Goal: Check status: Check status

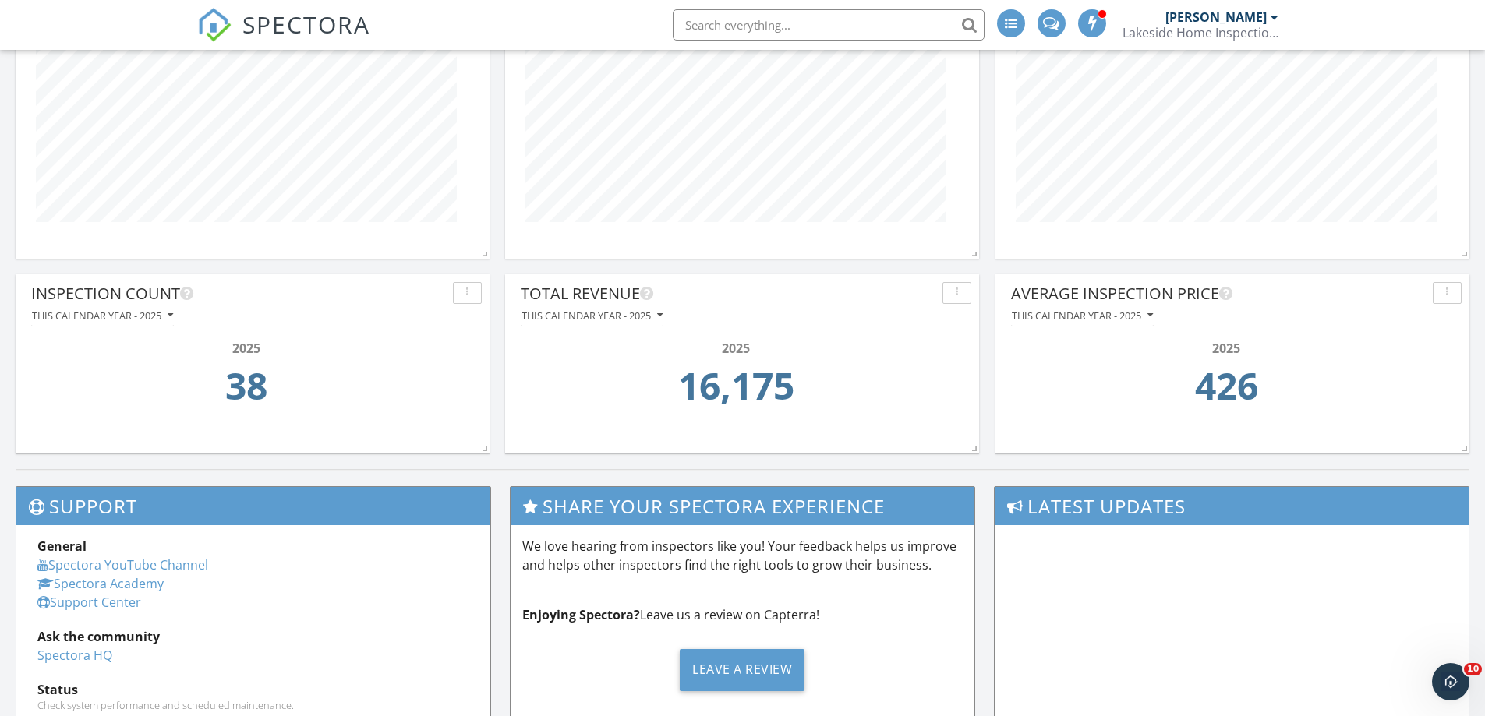
scroll to position [1321, 0]
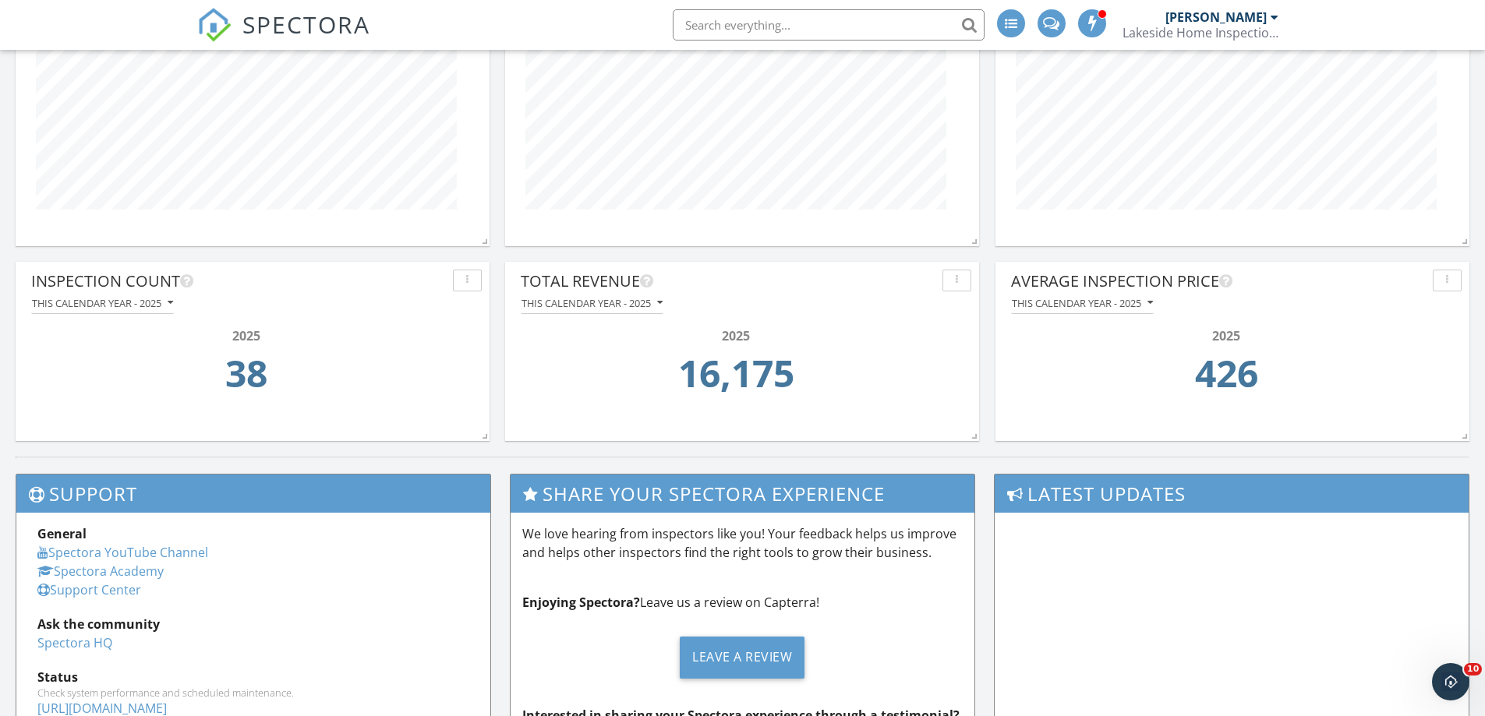
click at [961, 284] on div "button" at bounding box center [956, 280] width 15 height 11
click at [901, 263] on div "Total Revenue This calendar year - 2025 2025 16,175" at bounding box center [742, 351] width 474 height 179
click at [162, 311] on button "This calendar year - 2025" at bounding box center [102, 303] width 143 height 21
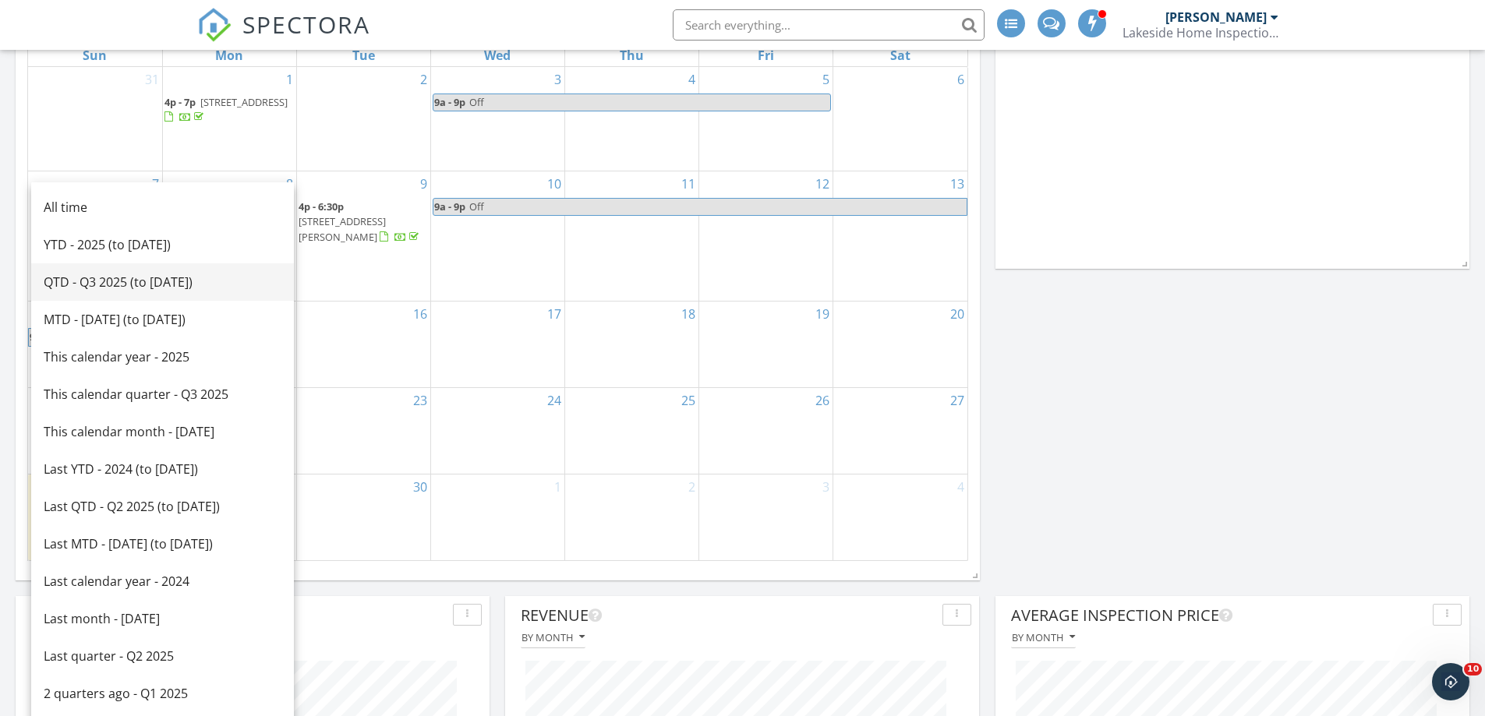
scroll to position [697, 0]
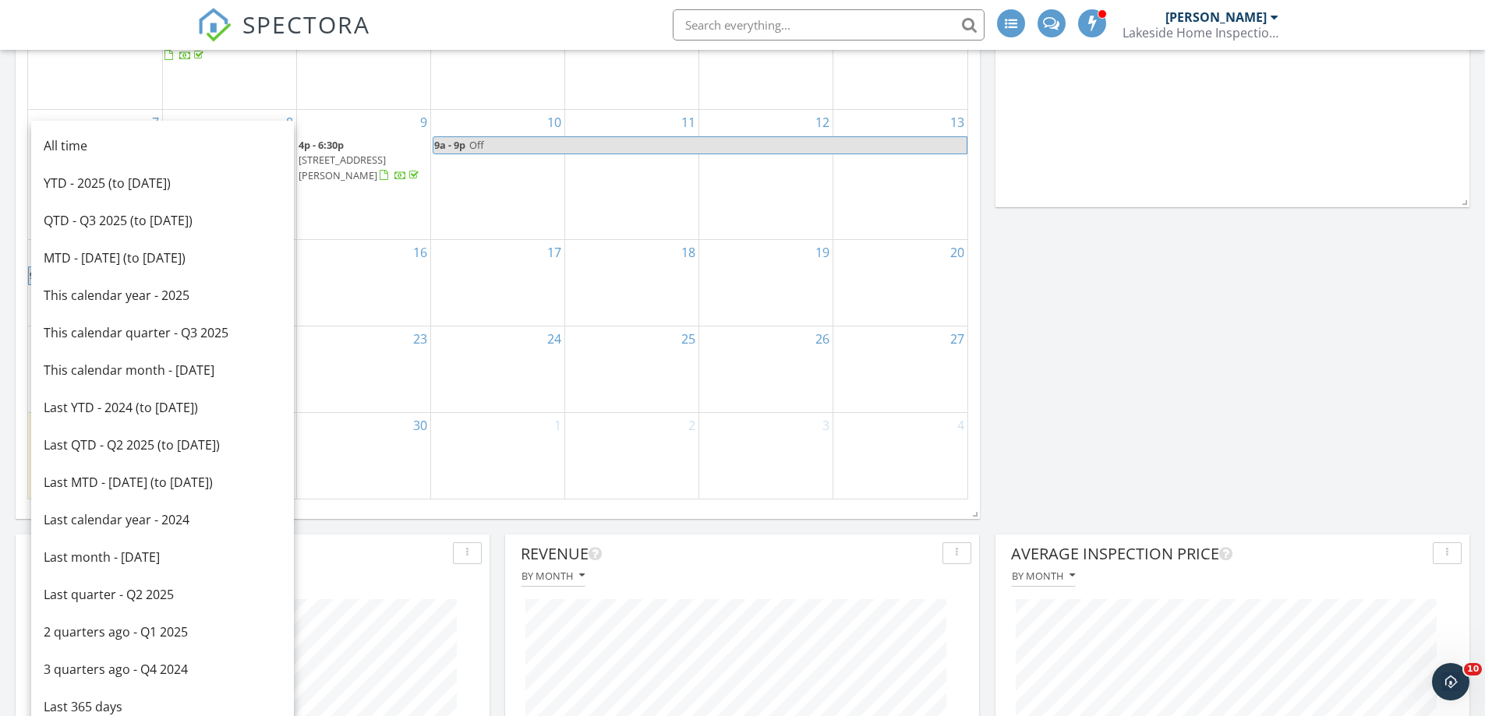
click at [172, 415] on div "Last YTD - 2024 (to [DATE])" at bounding box center [163, 407] width 238 height 19
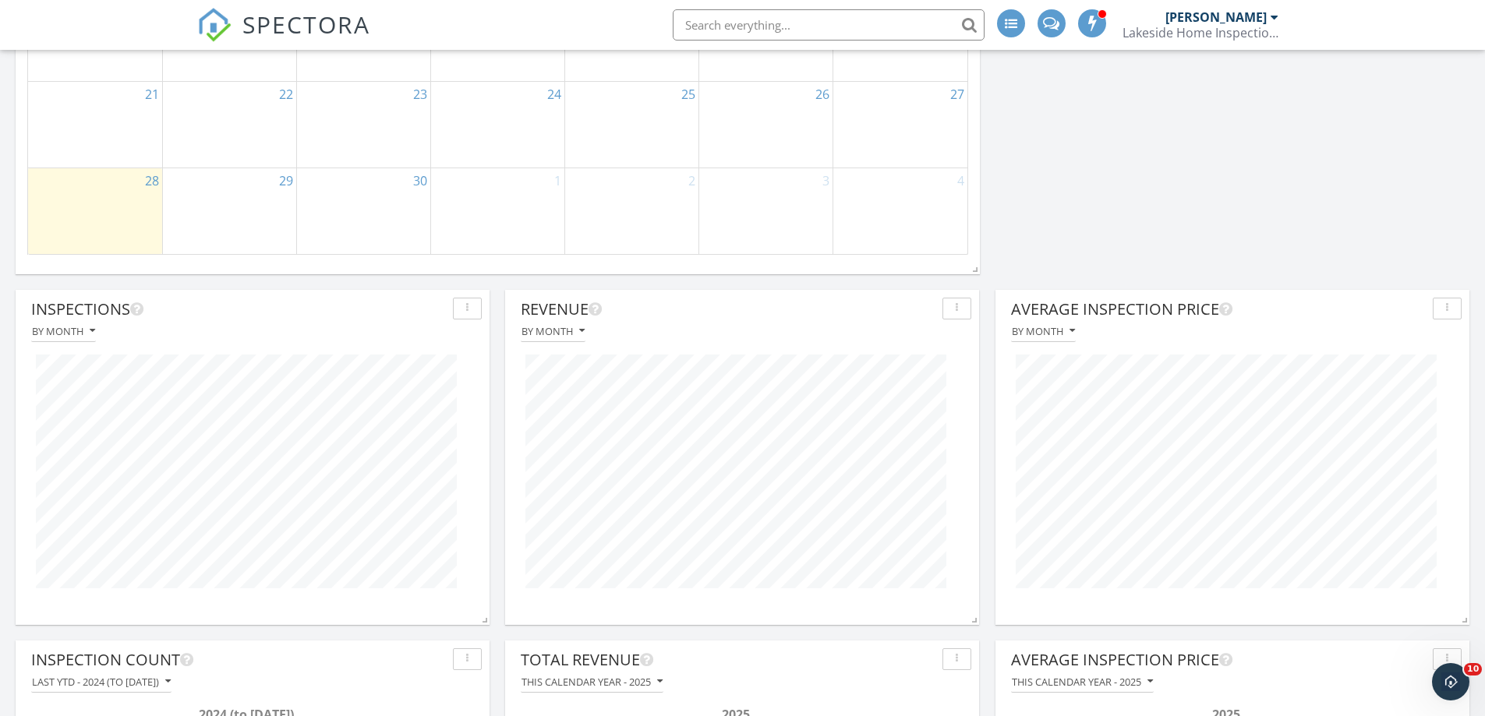
scroll to position [1087, 0]
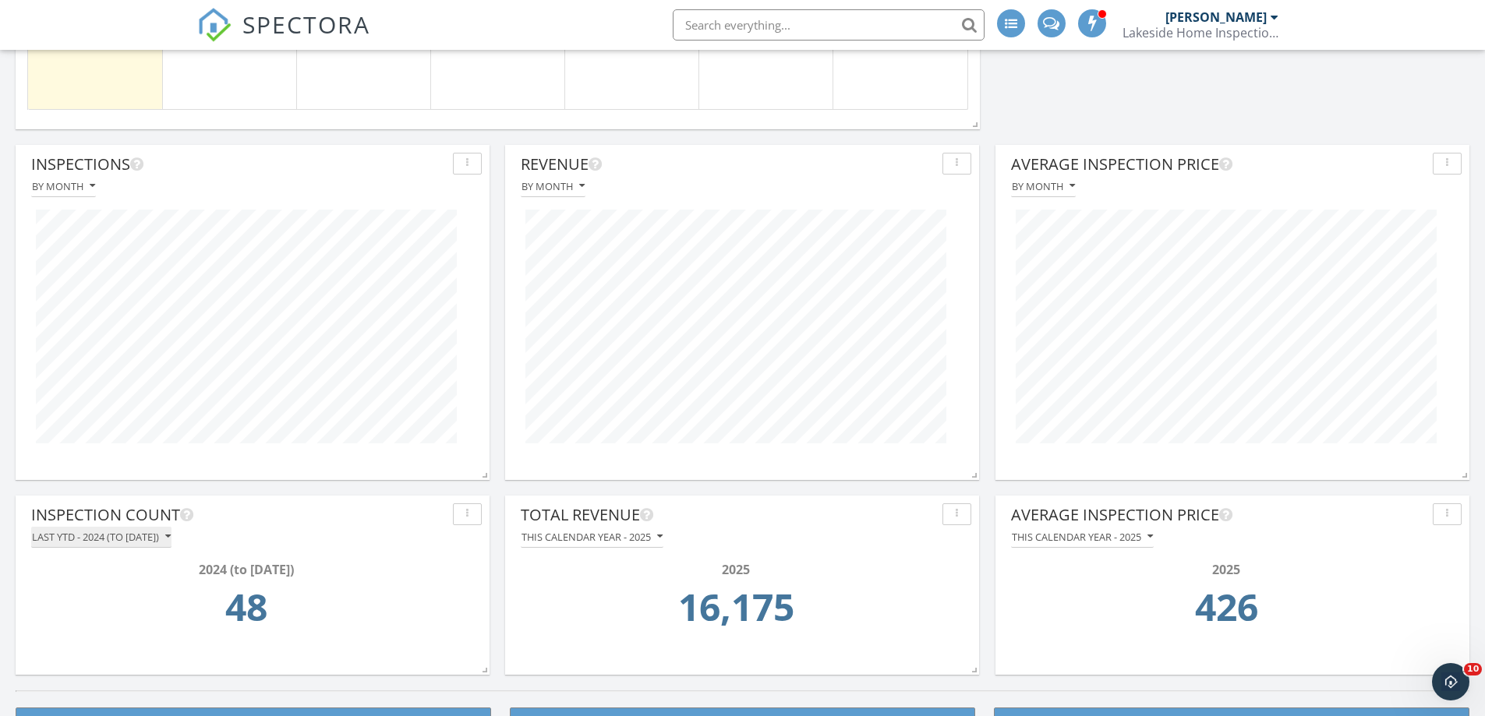
click at [145, 537] on div "Last YTD - 2024 (to [DATE])" at bounding box center [101, 537] width 139 height 11
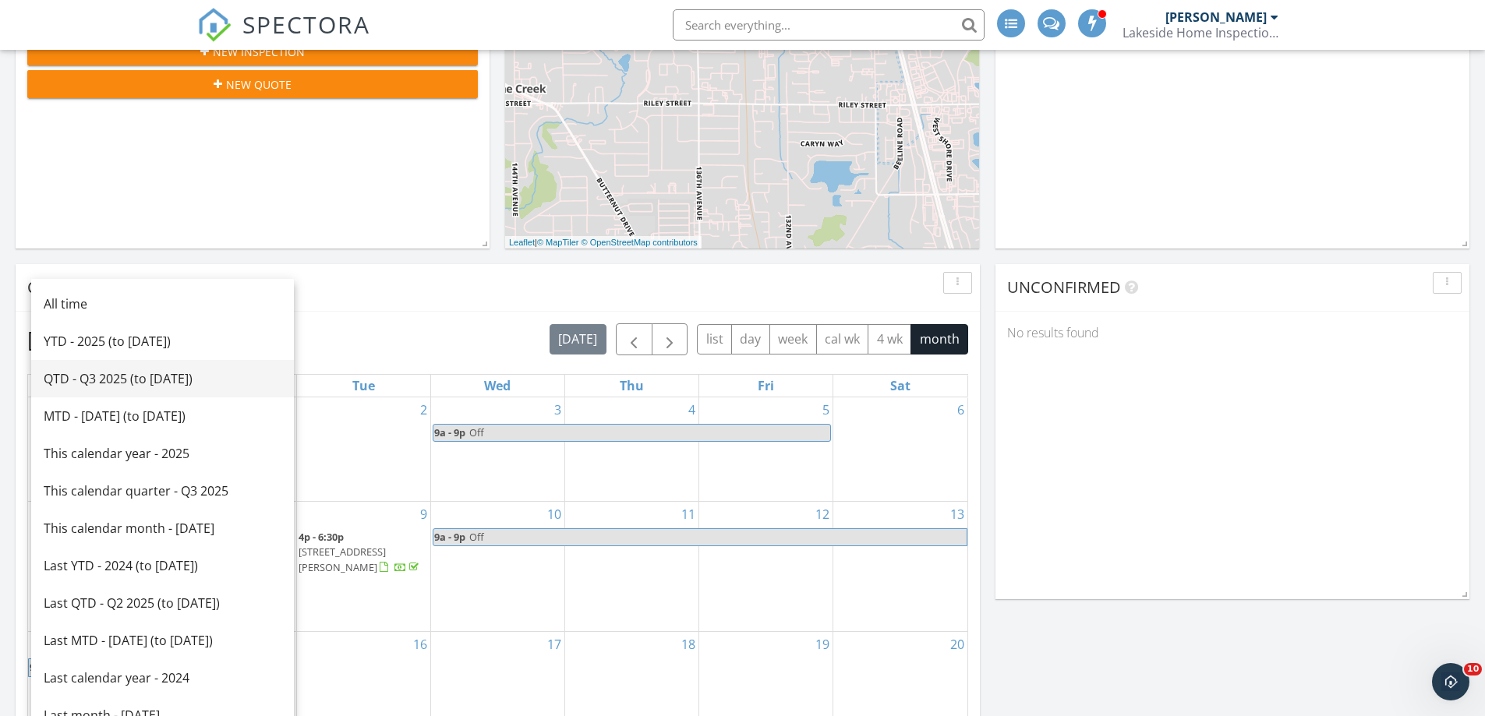
scroll to position [307, 0]
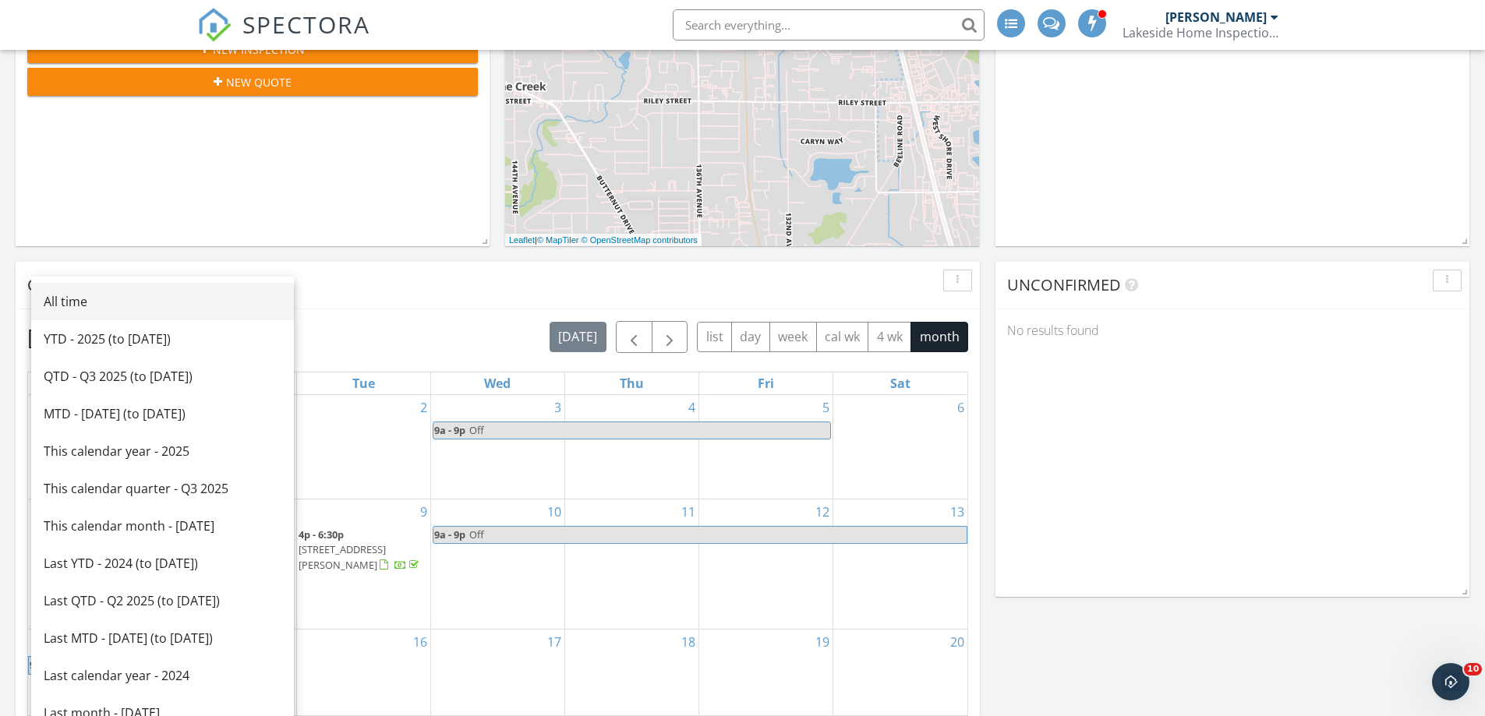
click at [91, 299] on div "All time" at bounding box center [163, 301] width 238 height 19
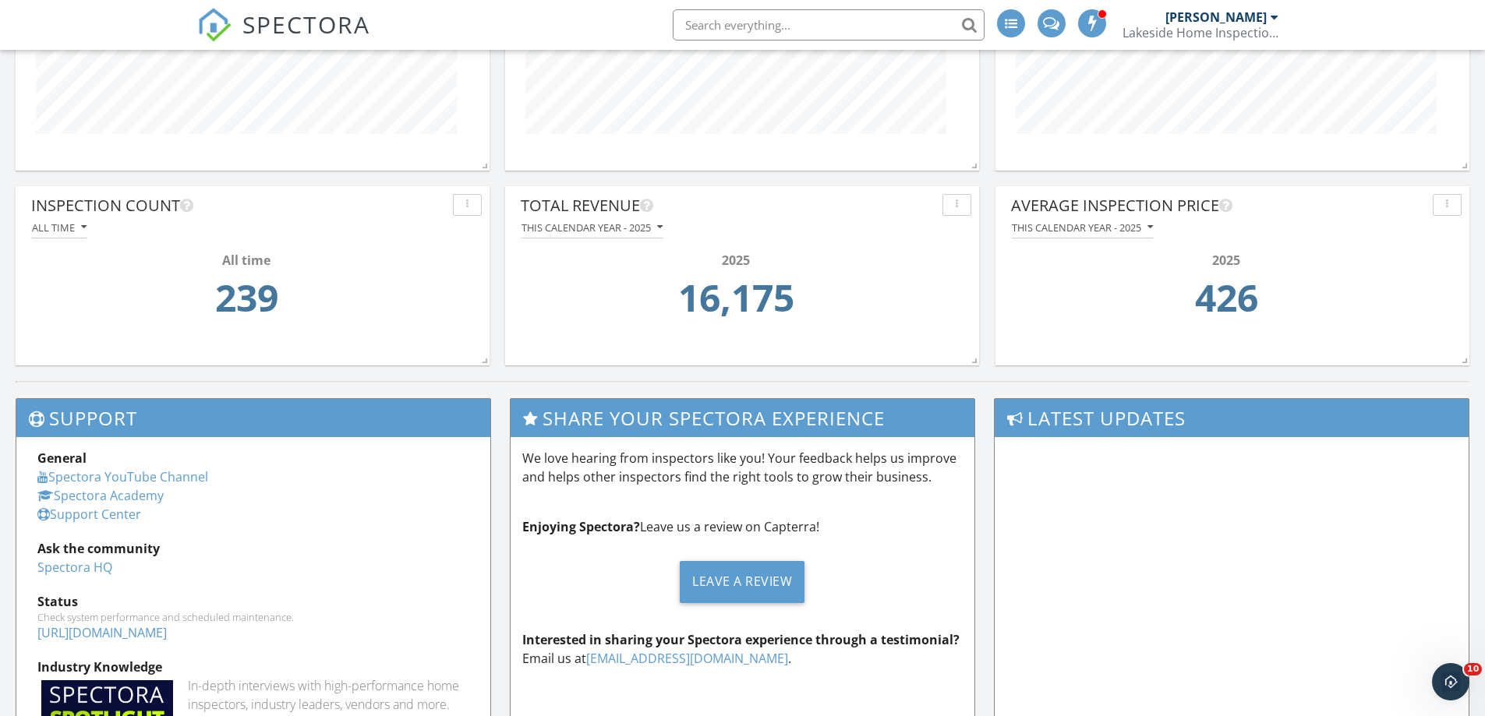
scroll to position [1398, 0]
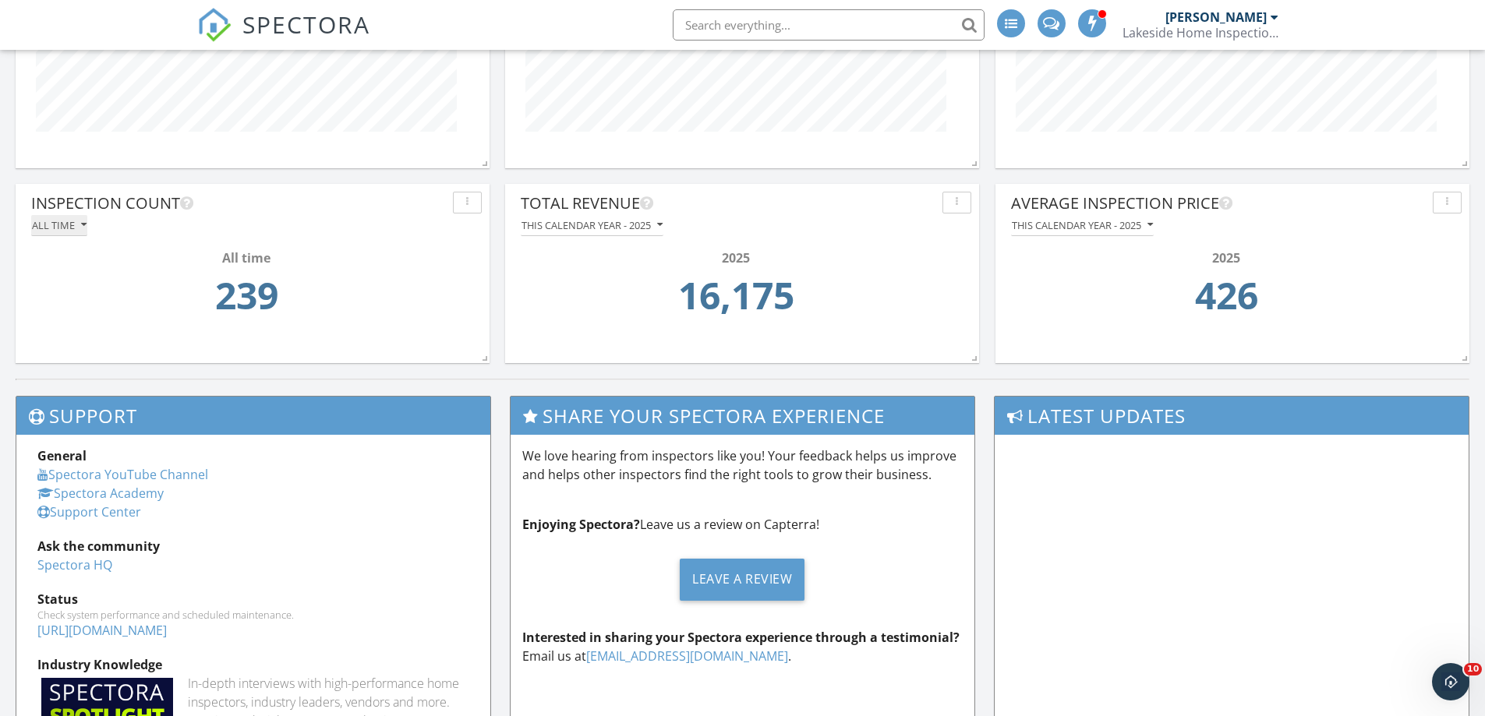
click at [61, 230] on div "All time" at bounding box center [59, 225] width 55 height 11
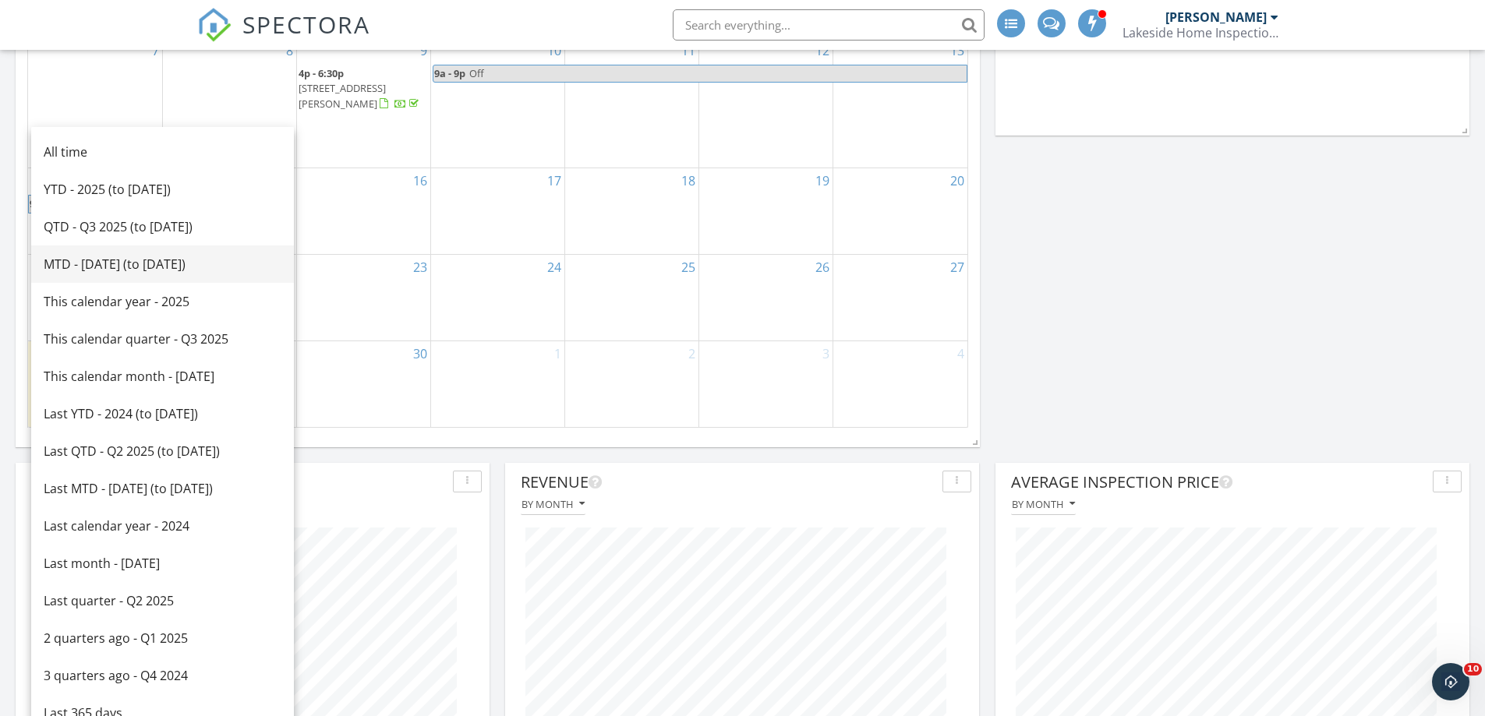
scroll to position [775, 0]
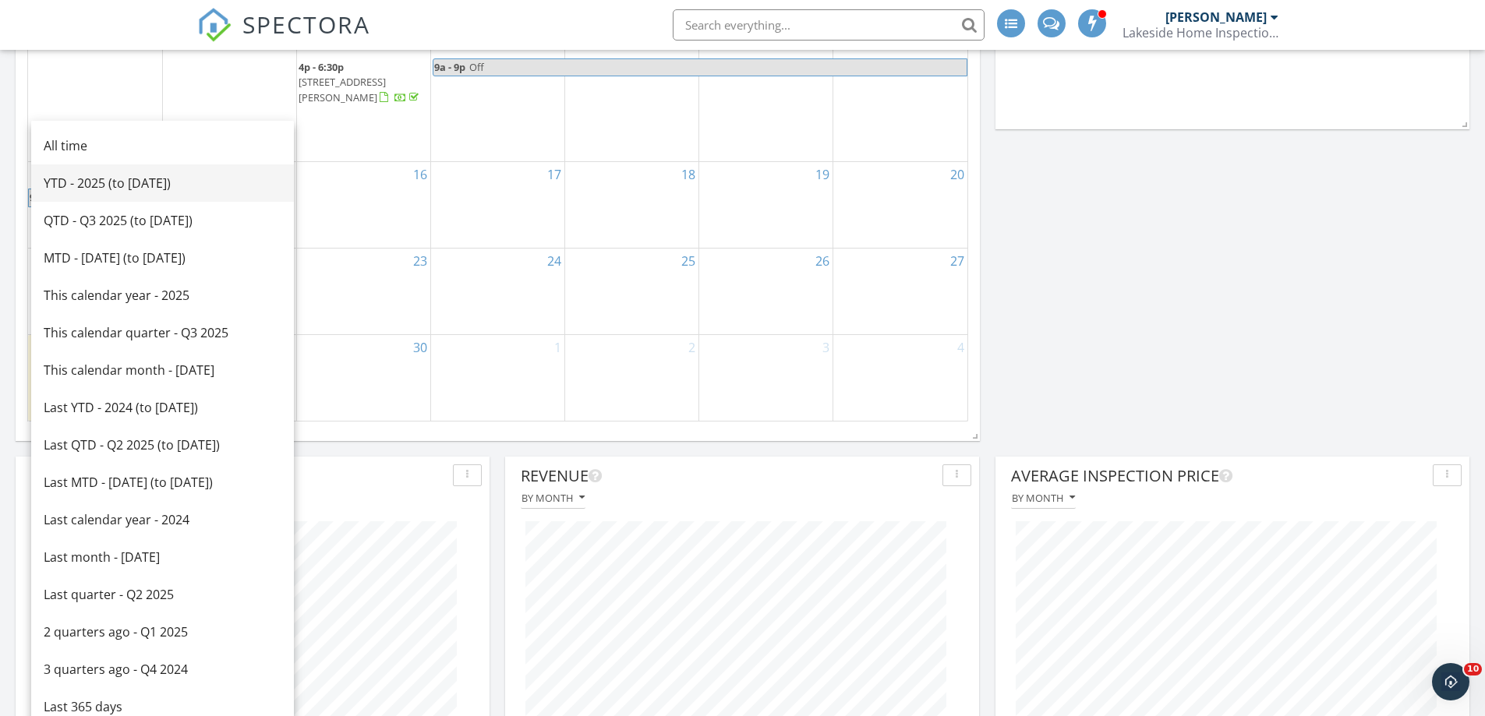
click at [116, 186] on div "YTD - 2025 (to [DATE])" at bounding box center [163, 183] width 238 height 19
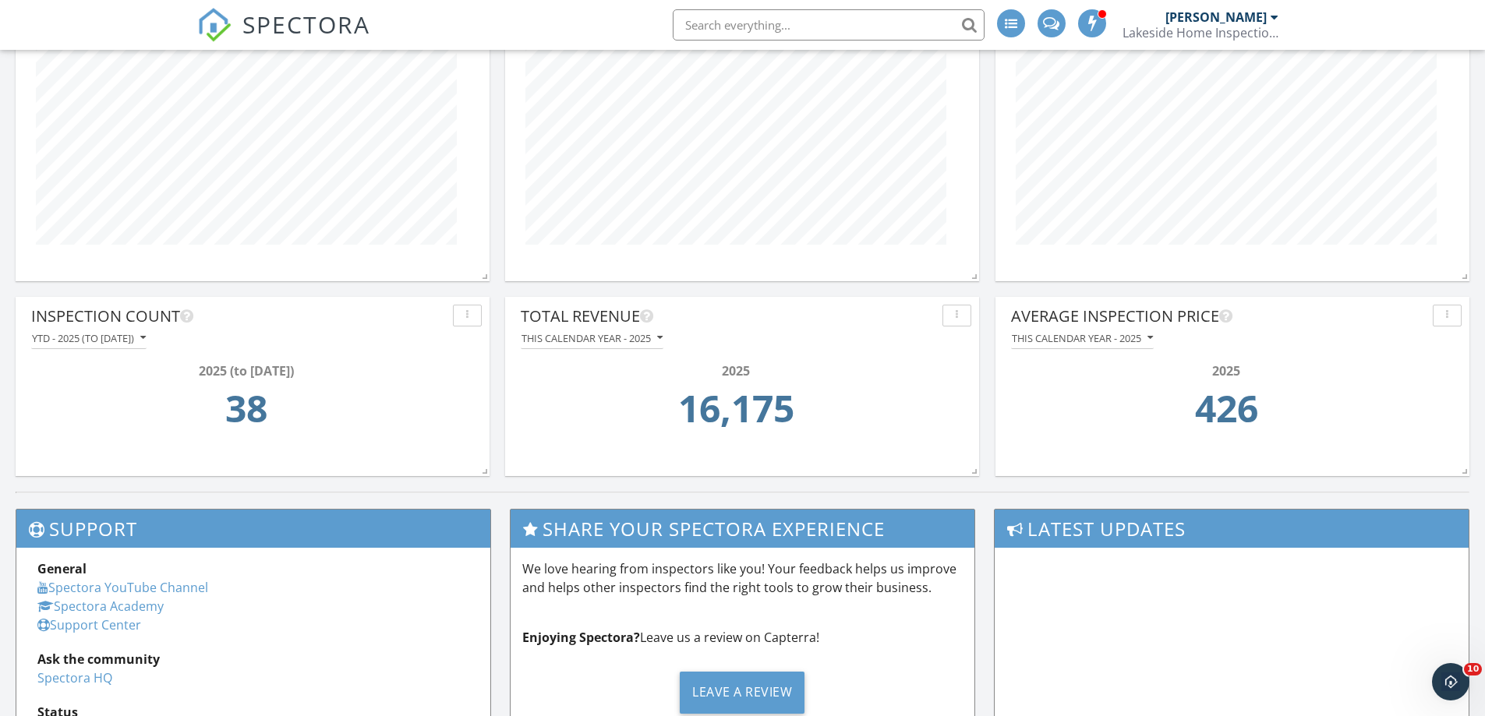
scroll to position [1321, 0]
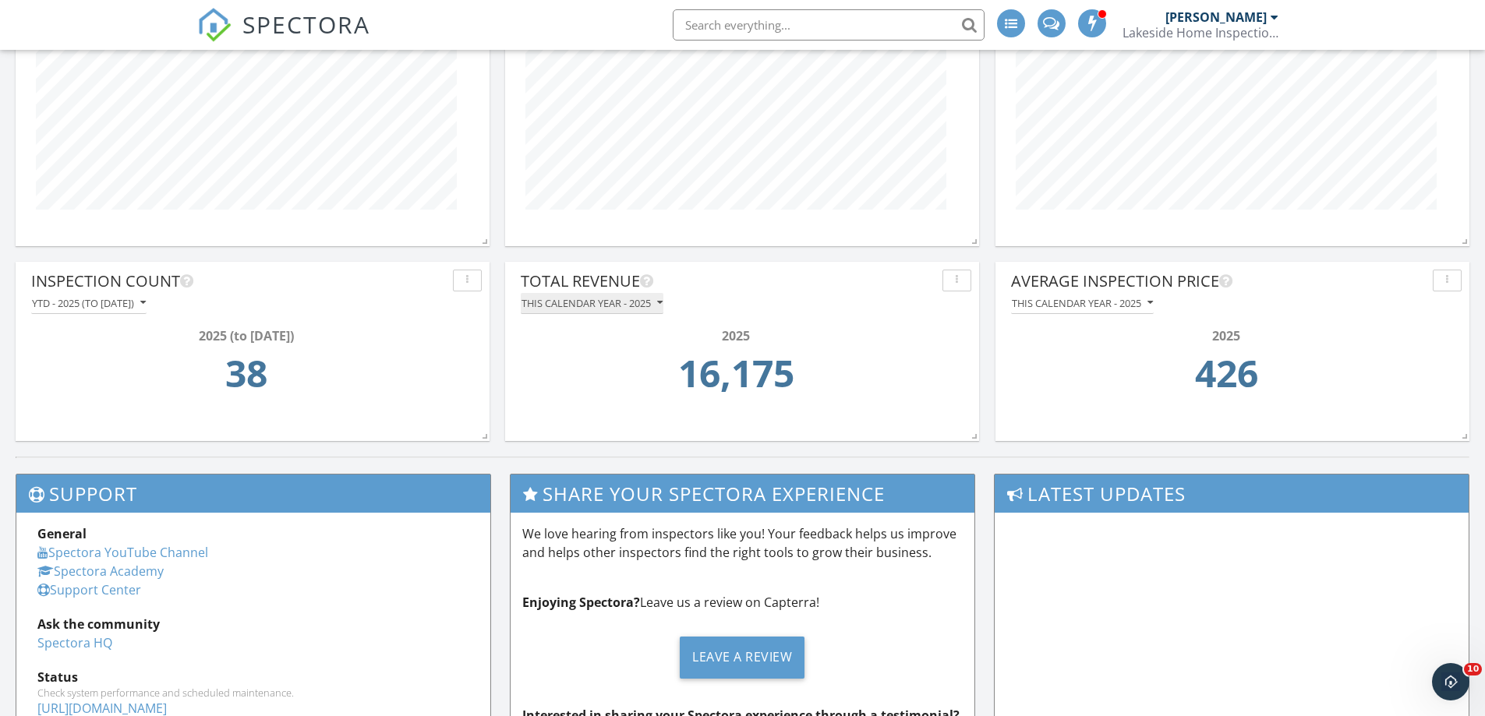
click at [610, 310] on button "This calendar year - 2025" at bounding box center [592, 303] width 143 height 21
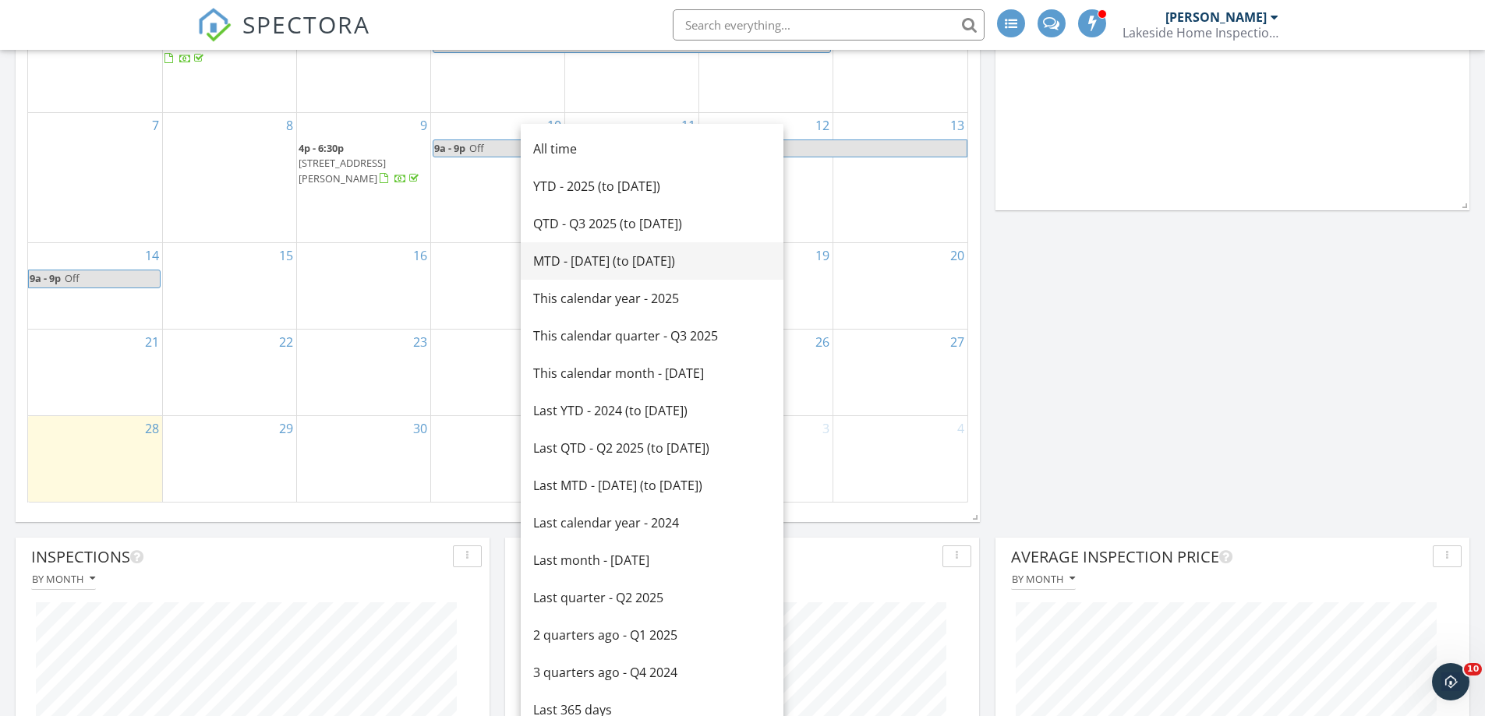
scroll to position [697, 0]
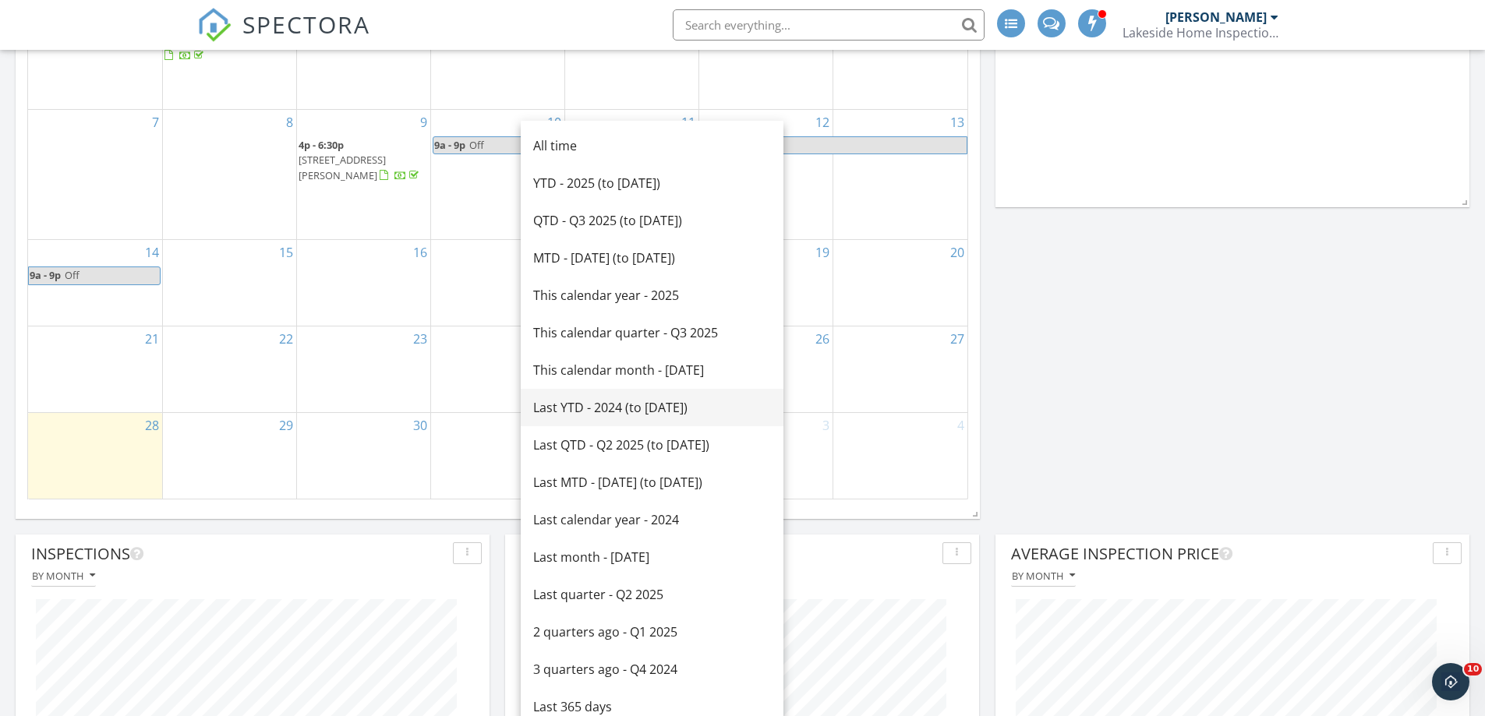
click at [671, 401] on div "Last YTD - 2024 (to [DATE])" at bounding box center [652, 407] width 238 height 19
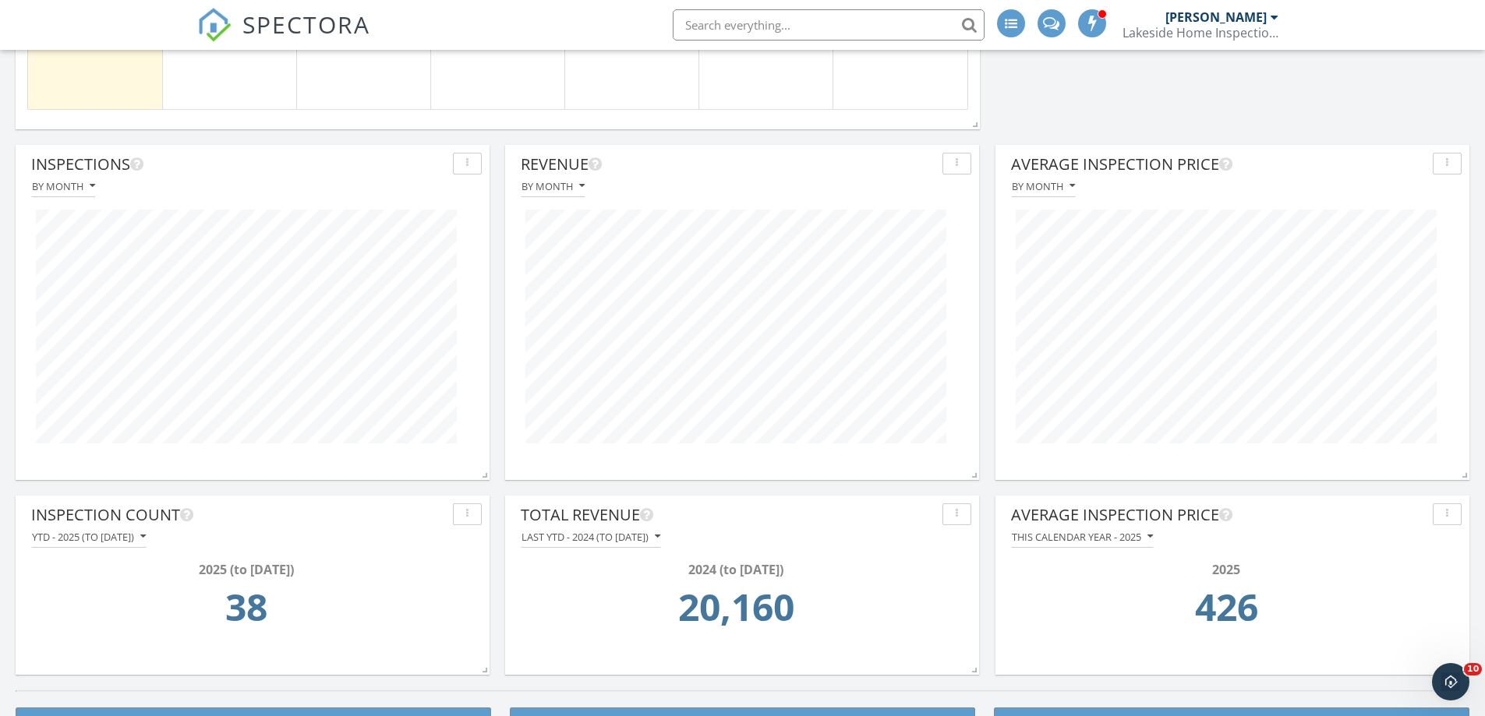
scroll to position [1243, 0]
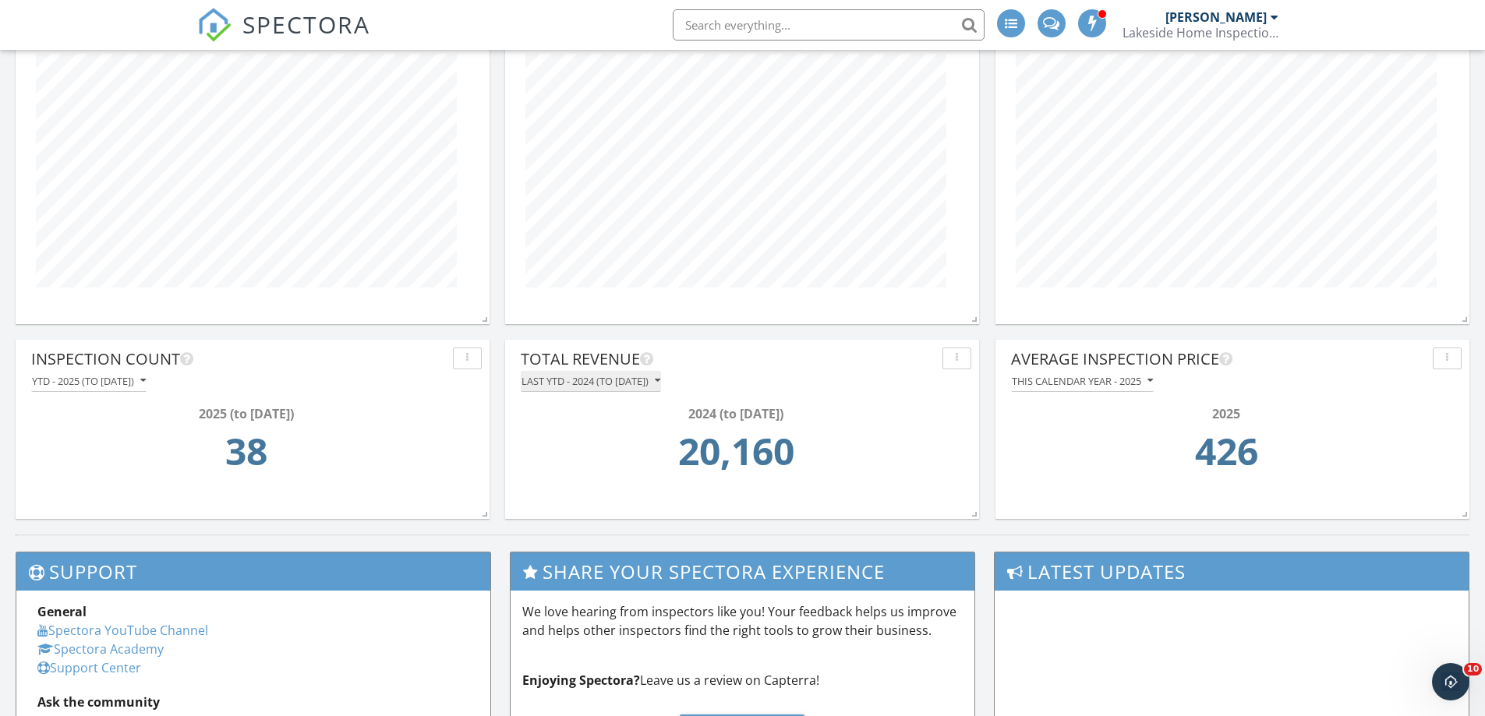
click at [638, 377] on div "Last YTD - 2024 (to [DATE])" at bounding box center [591, 381] width 139 height 11
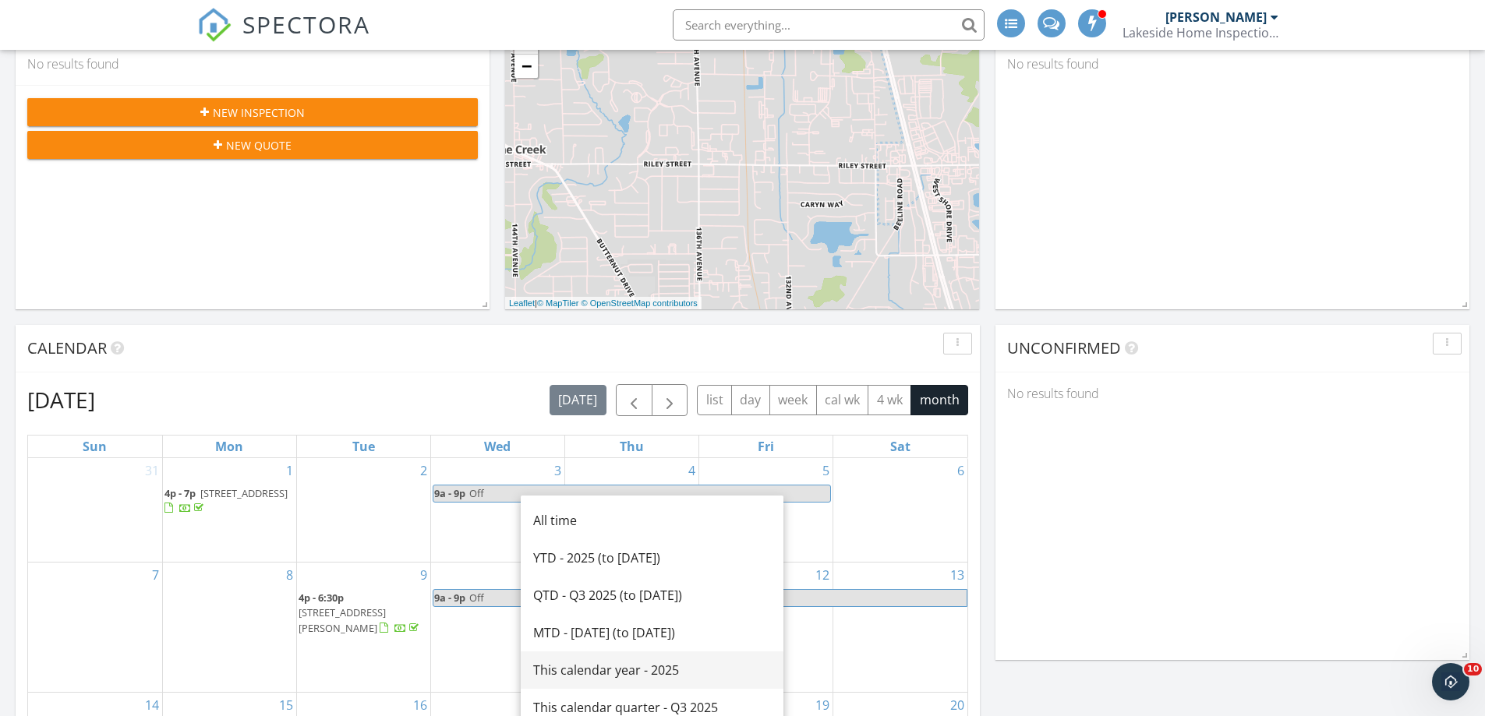
scroll to position [541, 0]
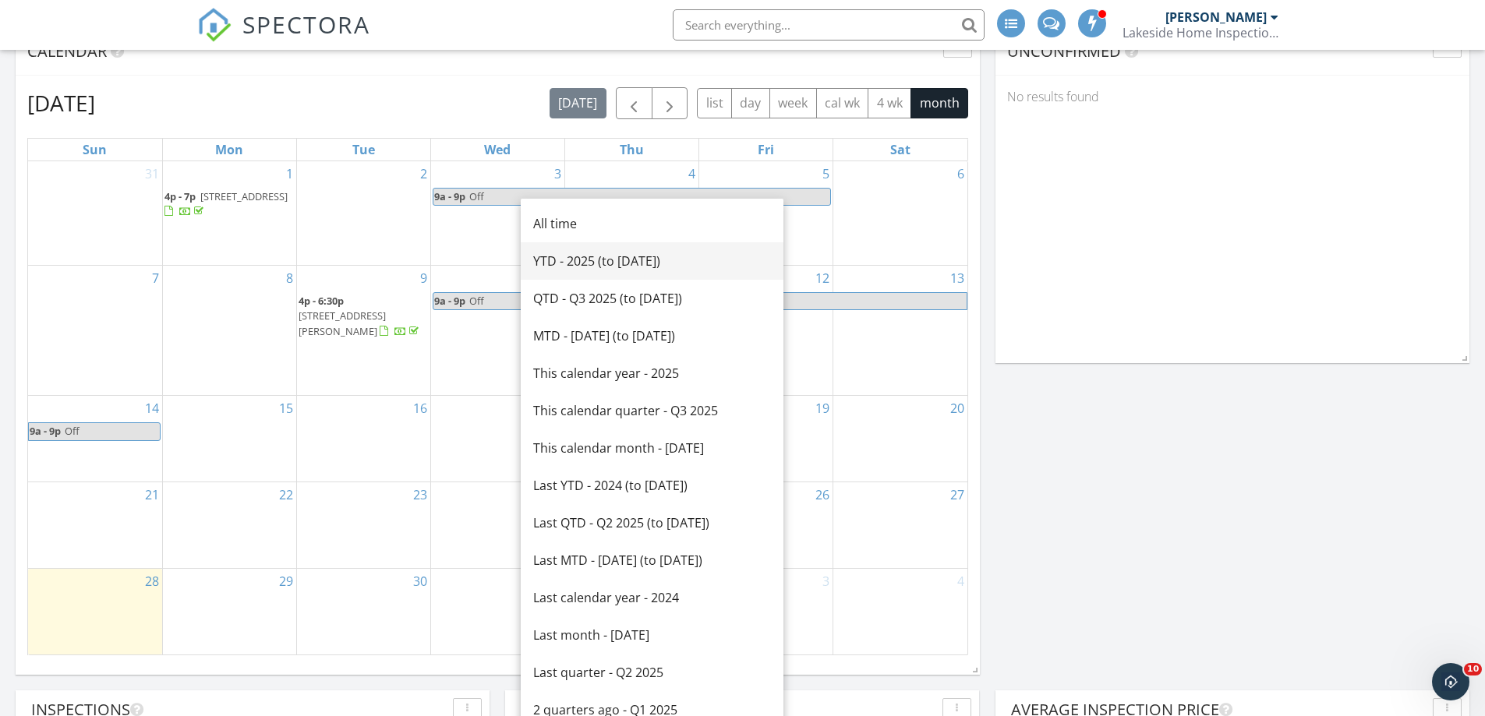
click at [638, 256] on div "YTD - 2025 (to [DATE])" at bounding box center [652, 261] width 238 height 19
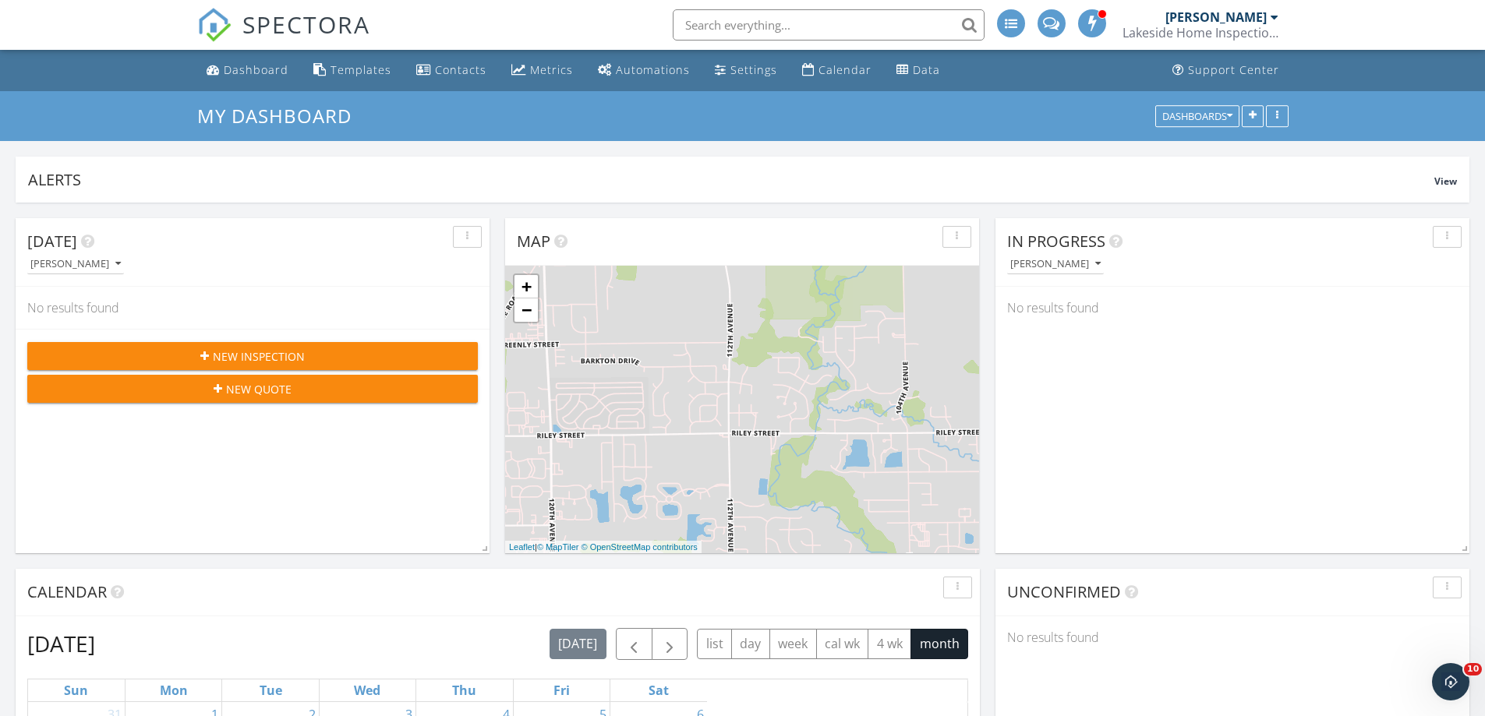
scroll to position [1599, 1509]
